Goal: Task Accomplishment & Management: Complete application form

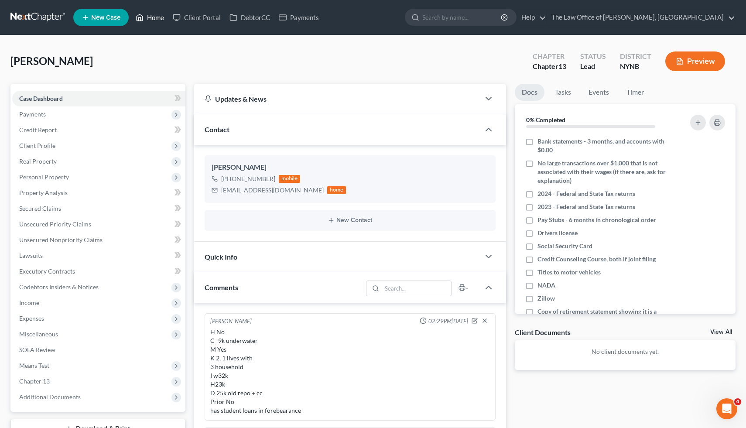
click at [148, 17] on link "Home" at bounding box center [149, 18] width 37 height 16
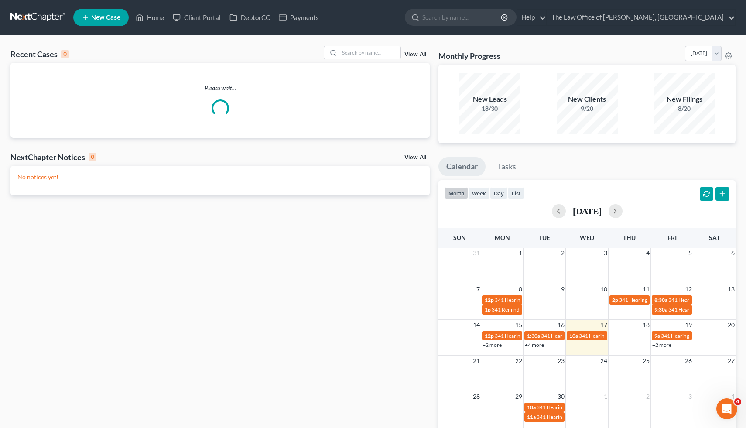
click at [92, 24] on link "New Case" at bounding box center [100, 17] width 55 height 17
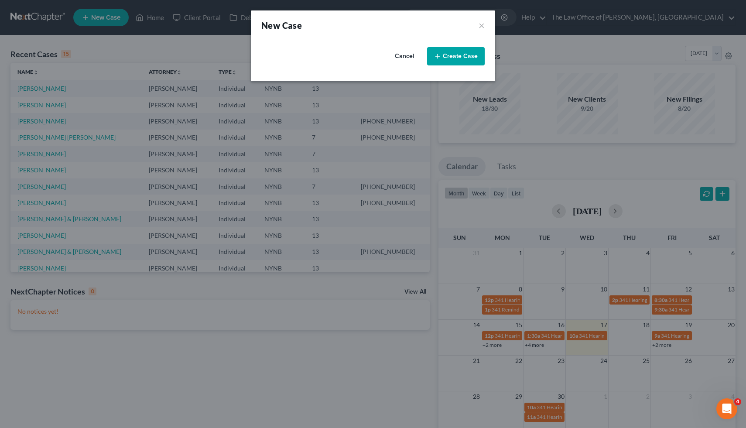
select select "54"
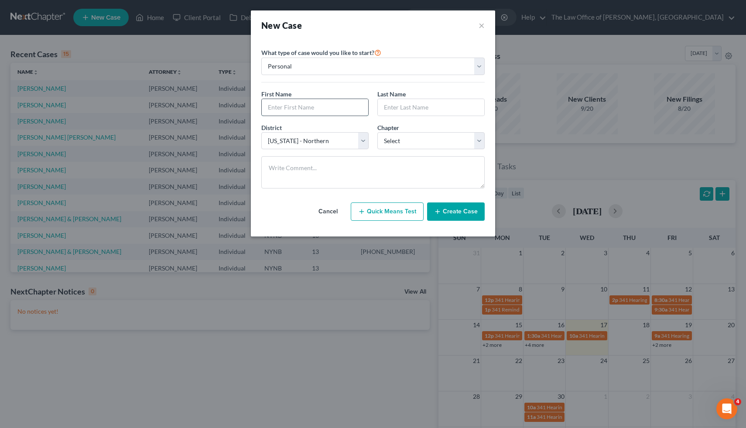
click at [306, 112] on input "text" at bounding box center [315, 107] width 106 height 17
click at [277, 109] on input "[PERSON_NAME]" at bounding box center [315, 107] width 106 height 17
type input "[PERSON_NAME]"
click at [391, 102] on input "text" at bounding box center [431, 107] width 106 height 17
type input "[PERSON_NAME]"
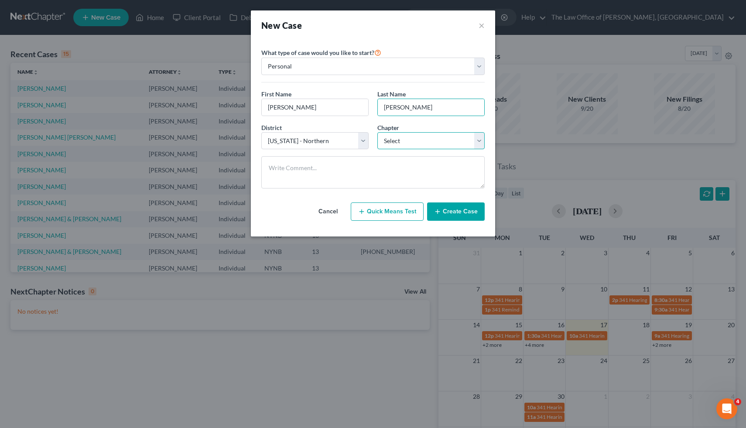
click at [421, 143] on select "Select 7 11 12 13" at bounding box center [430, 140] width 107 height 17
click at [417, 151] on div "District * Select [US_STATE] - [GEOGRAPHIC_DATA] [US_STATE] - [GEOGRAPHIC_DATA]…" at bounding box center [373, 140] width 232 height 34
click at [415, 146] on select "Select 7 11 12 13" at bounding box center [430, 140] width 107 height 17
select select "3"
click at [377, 132] on select "Select 7 11 12 13" at bounding box center [430, 140] width 107 height 17
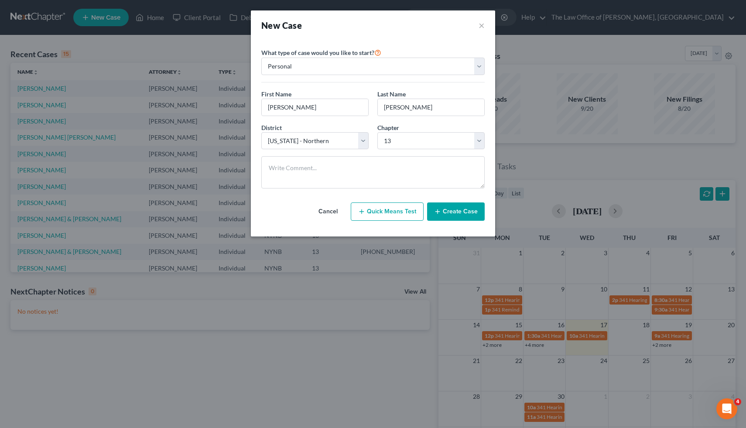
click at [458, 220] on button "Create Case" at bounding box center [456, 211] width 58 height 18
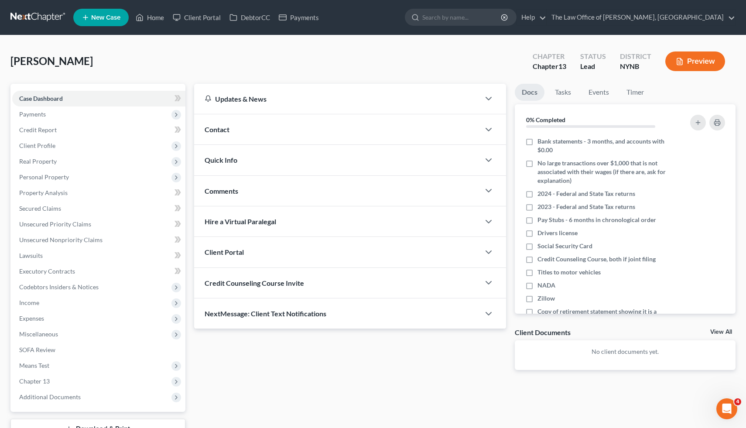
click at [236, 130] on div "Contact" at bounding box center [337, 129] width 286 height 30
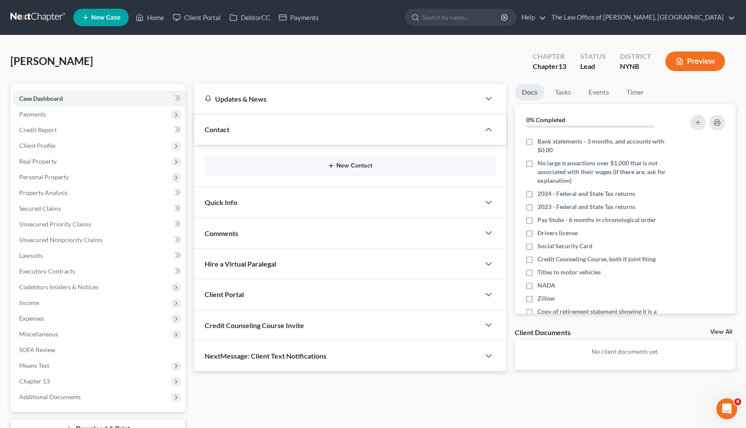
click at [349, 166] on button "New Contact" at bounding box center [349, 165] width 277 height 7
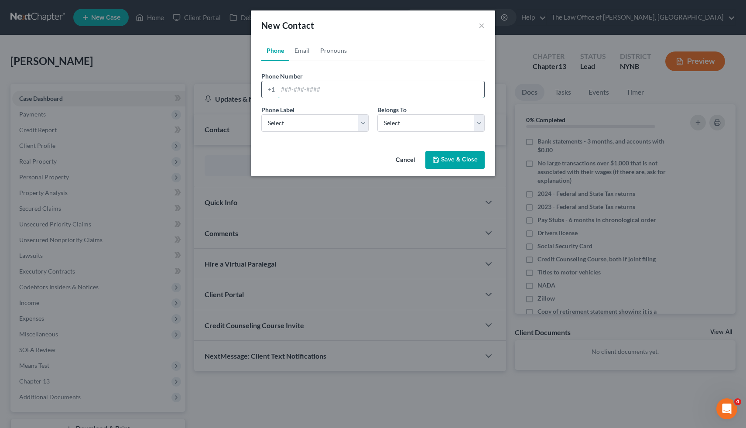
click at [340, 90] on input "tel" at bounding box center [381, 89] width 206 height 17
type input "5184951593"
click at [318, 121] on select "Select Mobile Home Work Other" at bounding box center [314, 122] width 107 height 17
select select "0"
click at [261, 114] on select "Select Mobile Home Work Other" at bounding box center [314, 122] width 107 height 17
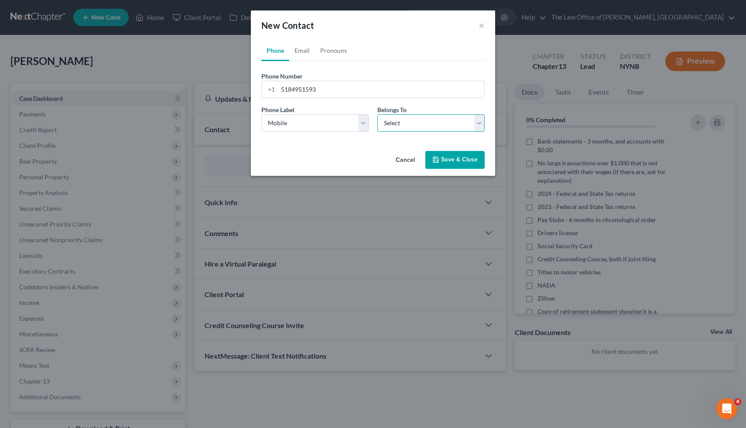
click at [398, 125] on select "Select Client Other" at bounding box center [430, 122] width 107 height 17
select select "0"
click at [377, 114] on select "Select Client Other" at bounding box center [430, 122] width 107 height 17
select select "0"
click at [308, 46] on link "Email" at bounding box center [302, 50] width 26 height 21
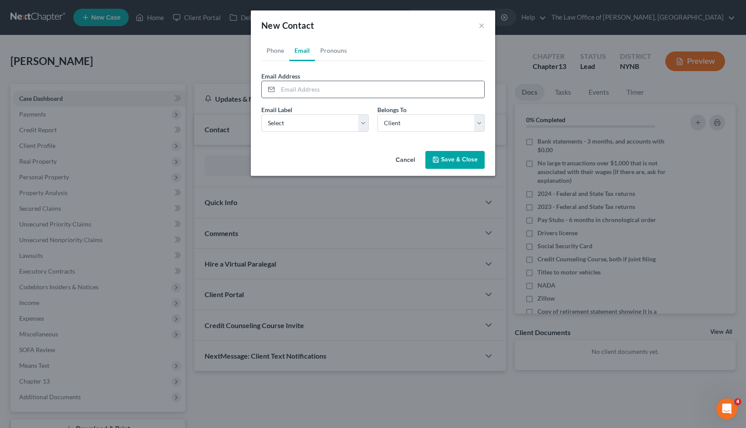
click at [324, 89] on input "email" at bounding box center [381, 89] width 206 height 17
type input "j"
type input "[EMAIL_ADDRESS][DOMAIN_NAME]"
click at [327, 114] on select "Select Home Work Other" at bounding box center [314, 122] width 107 height 17
select select "0"
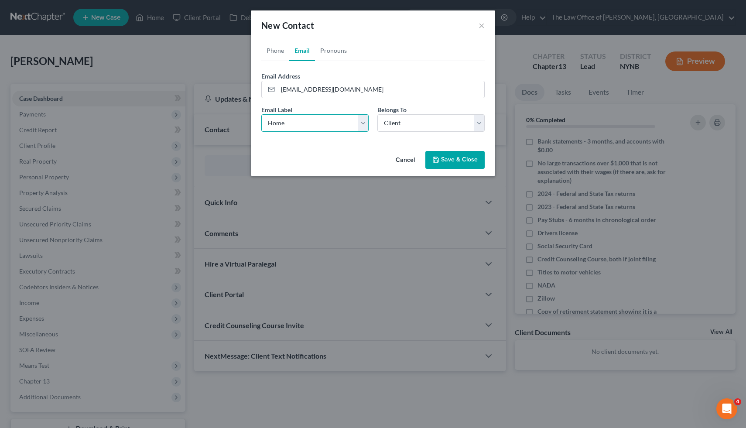
click at [261, 114] on select "Select Home Work Other" at bounding box center [314, 122] width 107 height 17
click at [457, 157] on button "Save & Close" at bounding box center [454, 160] width 59 height 18
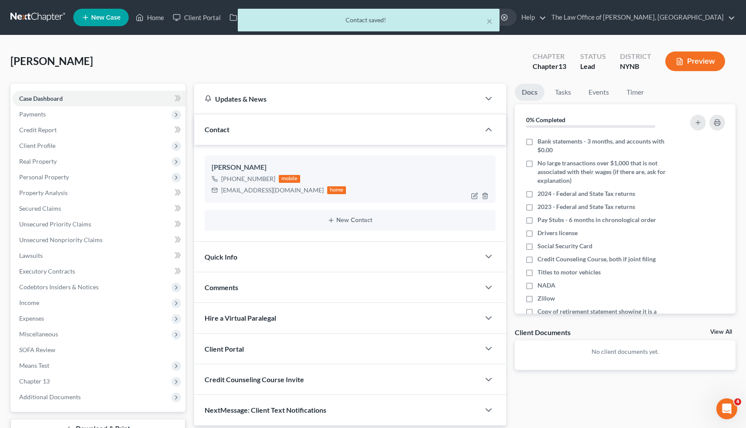
click at [242, 192] on div "[EMAIL_ADDRESS][DOMAIN_NAME]" at bounding box center [272, 190] width 102 height 9
copy div "[EMAIL_ADDRESS][DOMAIN_NAME]"
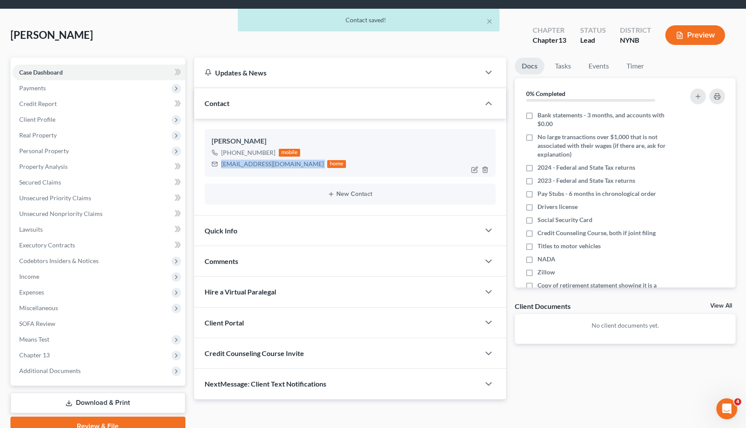
scroll to position [66, 0]
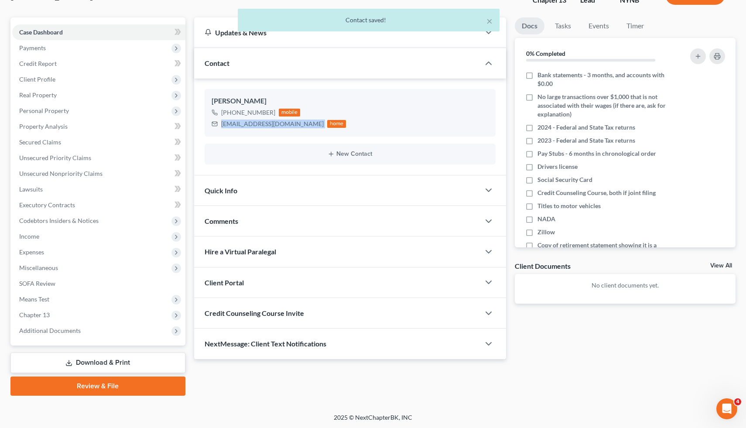
click at [238, 282] on span "Client Portal" at bounding box center [223, 282] width 39 height 8
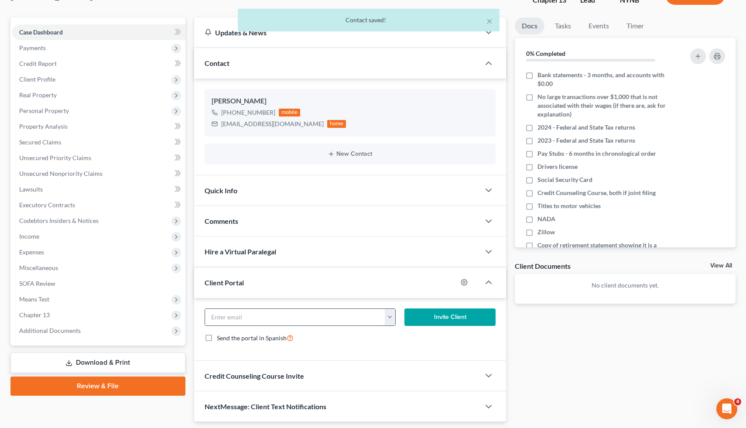
click at [269, 315] on input "email" at bounding box center [295, 317] width 180 height 17
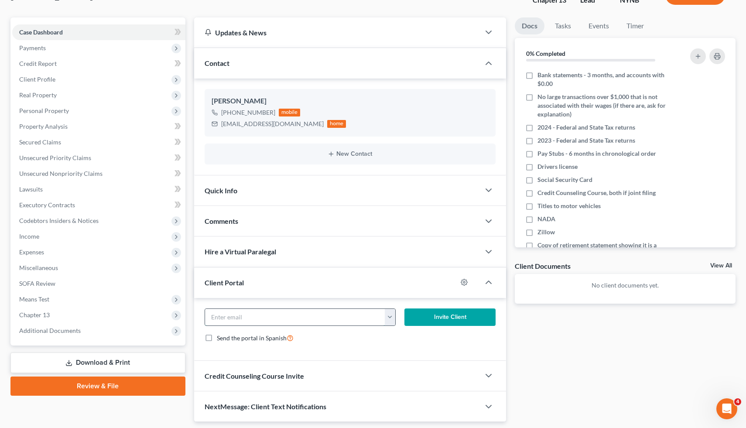
paste input "[EMAIL_ADDRESS][DOMAIN_NAME]"
type input "[EMAIL_ADDRESS][DOMAIN_NAME]"
click at [461, 317] on button "Invite Client" at bounding box center [449, 316] width 91 height 17
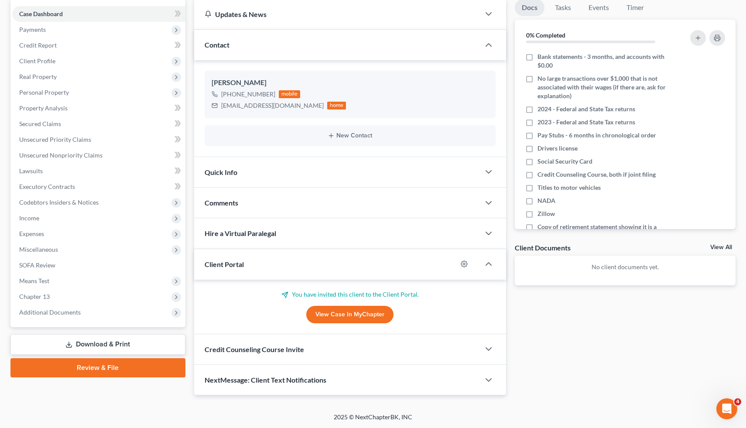
click at [357, 350] on div "Credit Counseling Course Invite" at bounding box center [337, 349] width 286 height 30
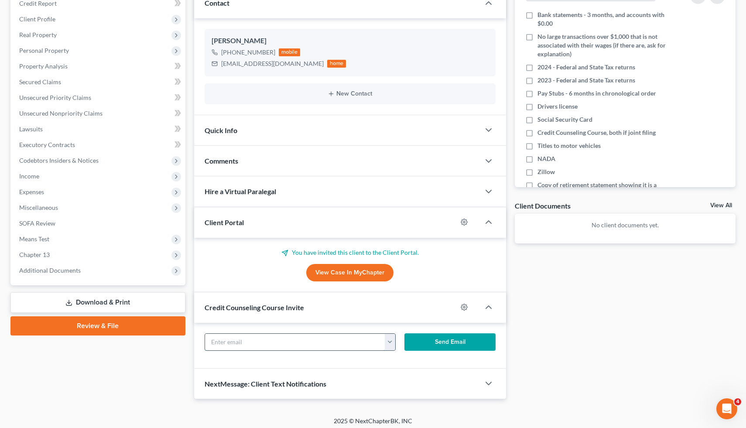
click at [275, 340] on input "text" at bounding box center [295, 342] width 180 height 17
paste input "[EMAIL_ADDRESS][DOMAIN_NAME]"
type input "[EMAIL_ADDRESS][DOMAIN_NAME]"
click at [436, 342] on button "Send Email" at bounding box center [449, 341] width 91 height 17
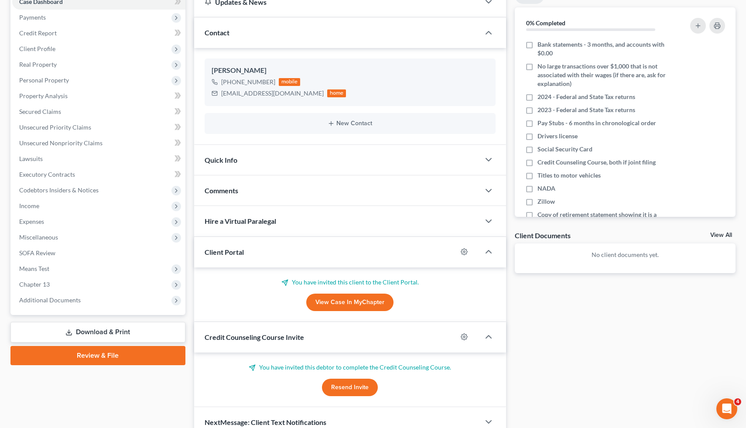
scroll to position [68, 0]
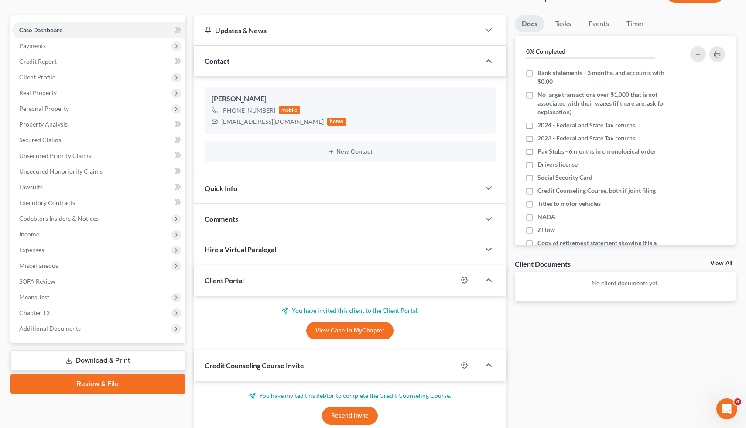
click at [230, 215] on span "Comments" at bounding box center [221, 219] width 34 height 8
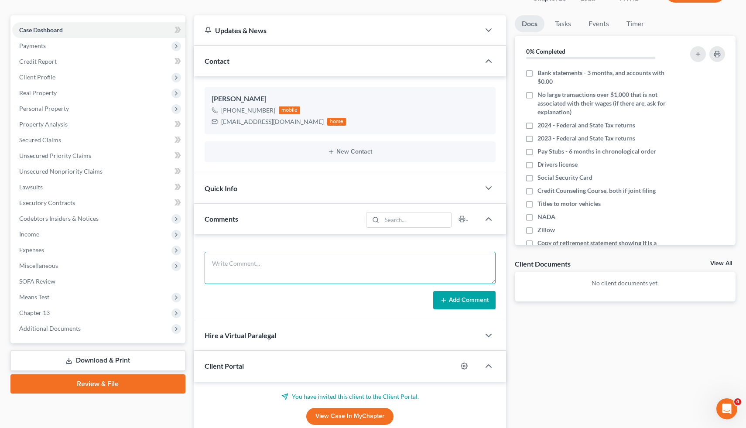
click at [288, 276] on textarea at bounding box center [349, 268] width 291 height 32
type textarea "H 250k equity, 500k house shared with mom C No equity M No K No 2 household wit…"
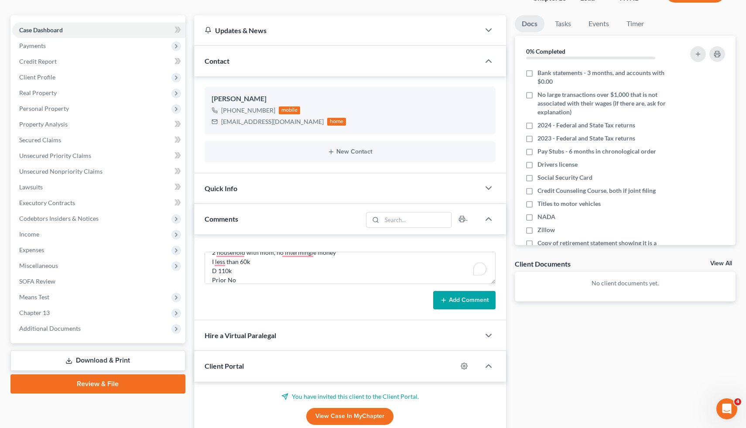
click at [467, 302] on button "Add Comment" at bounding box center [464, 300] width 62 height 18
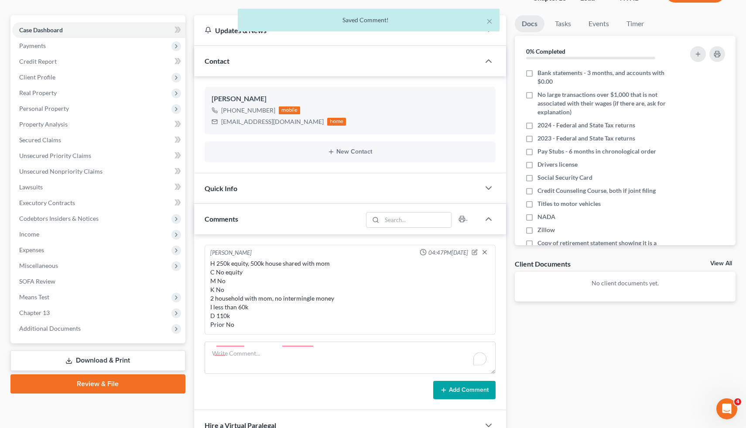
scroll to position [0, 0]
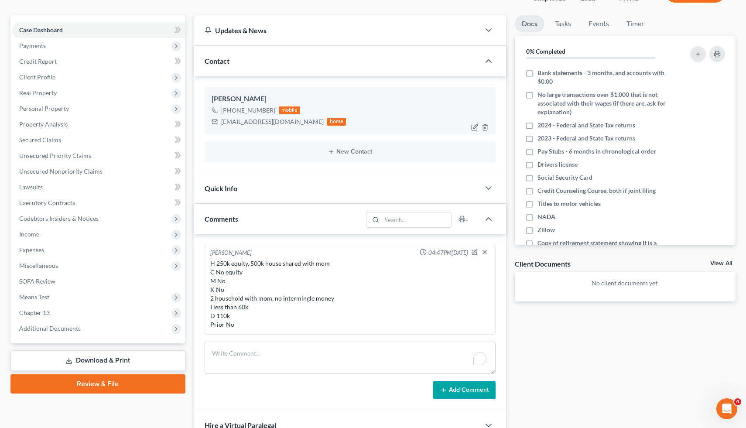
click at [265, 106] on div "[PHONE_NUMBER]" at bounding box center [248, 110] width 54 height 9
drag, startPoint x: 265, startPoint y: 106, endPoint x: 234, endPoint y: 105, distance: 30.5
click at [234, 106] on div "[PHONE_NUMBER]" at bounding box center [248, 110] width 54 height 9
click at [267, 110] on div "[PHONE_NUMBER]" at bounding box center [248, 110] width 54 height 9
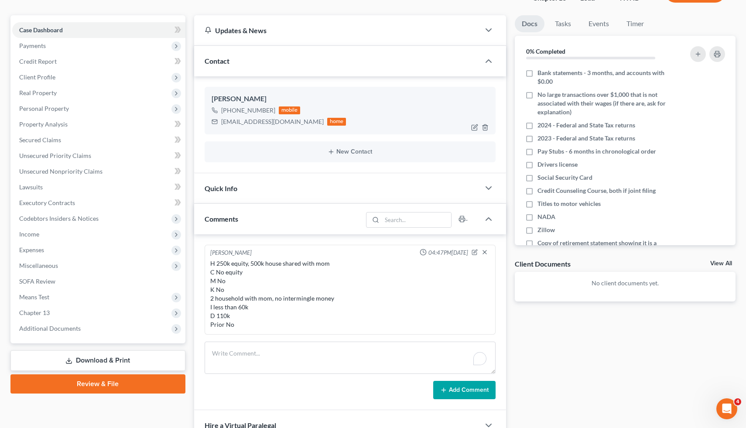
drag, startPoint x: 267, startPoint y: 110, endPoint x: 229, endPoint y: 109, distance: 38.0
click at [229, 109] on div "[PHONE_NUMBER]" at bounding box center [248, 110] width 54 height 9
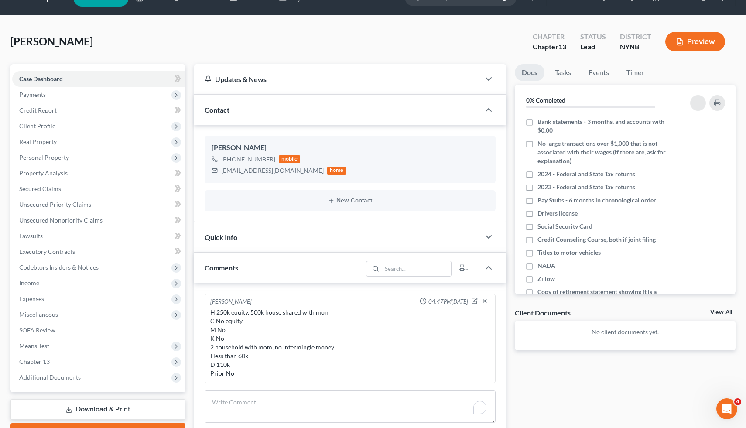
scroll to position [7, 0]
